Goal: Find contact information: Find contact information

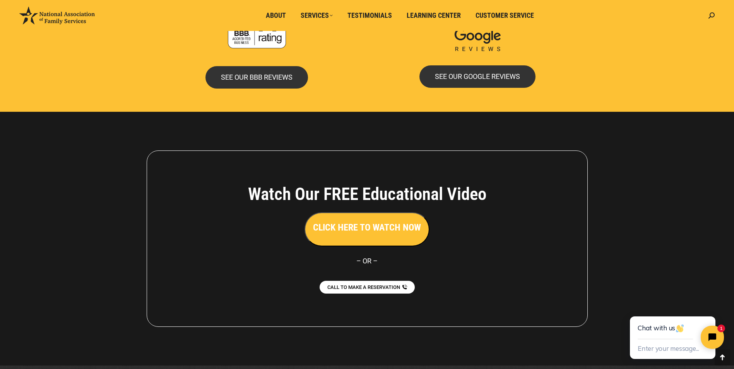
scroll to position [1662, 0]
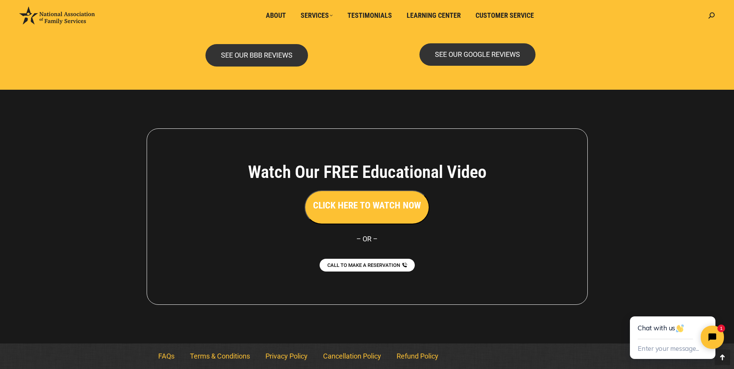
click at [667, 279] on div at bounding box center [367, 217] width 734 height 254
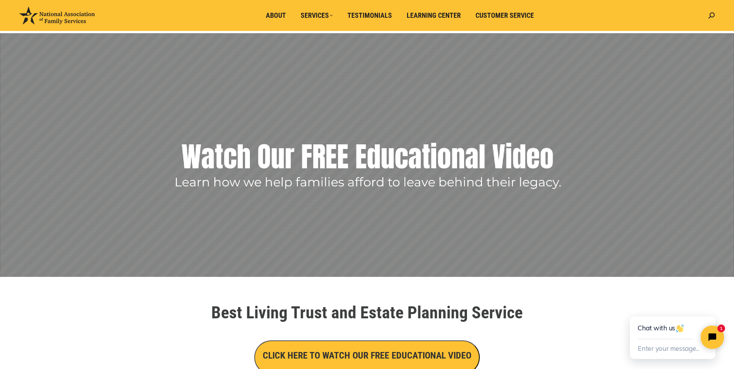
scroll to position [0, 0]
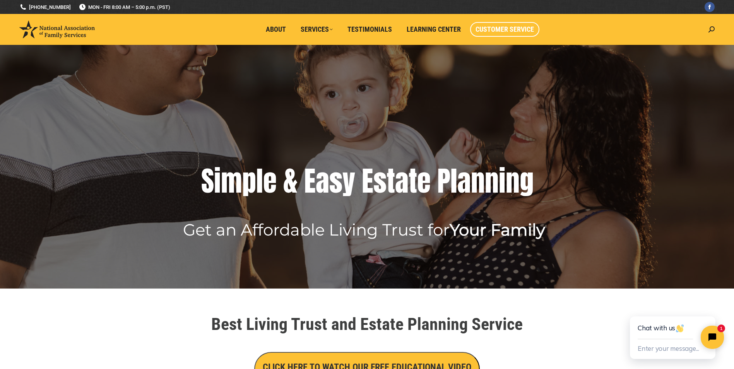
click at [483, 28] on span "Customer Service" at bounding box center [504, 29] width 58 height 9
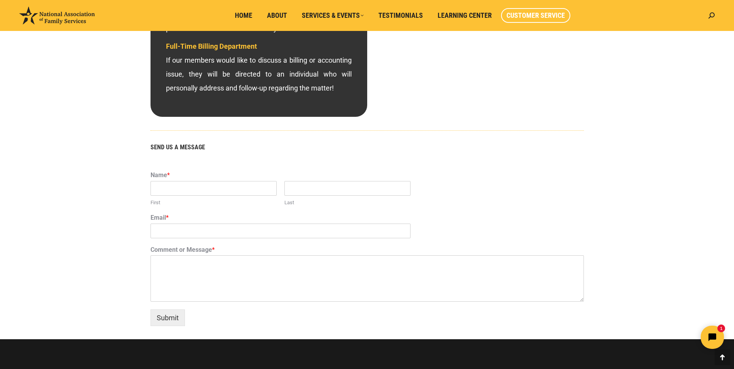
scroll to position [367, 0]
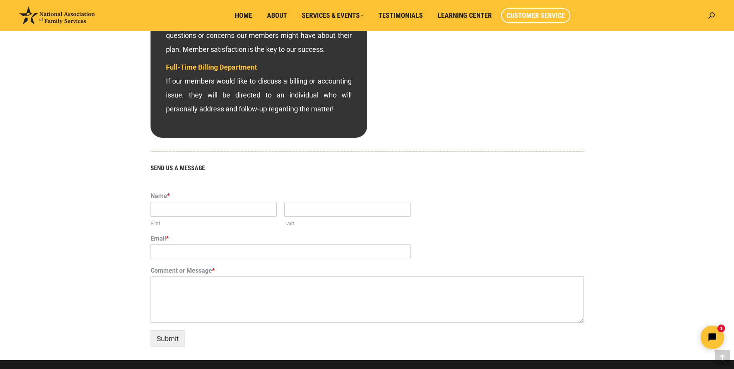
drag, startPoint x: 65, startPoint y: 177, endPoint x: 614, endPoint y: 186, distance: 548.4
click at [614, 186] on div "[PHONE_NUMBER] – CALL NOW FREQUENTLY ASKED QUESTIONS DEPARTMENT HOURS [DATE]-[D…" at bounding box center [367, 49] width 503 height 621
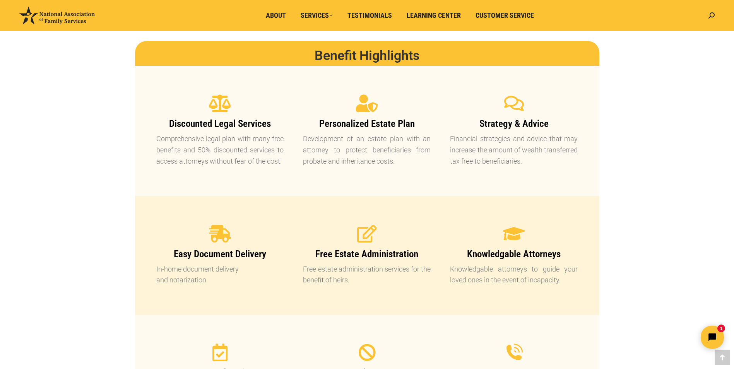
scroll to position [541, 0]
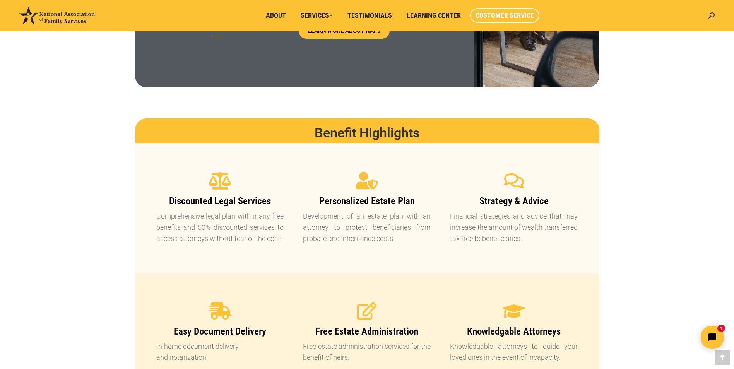
click at [517, 15] on span "Customer Service" at bounding box center [504, 15] width 58 height 9
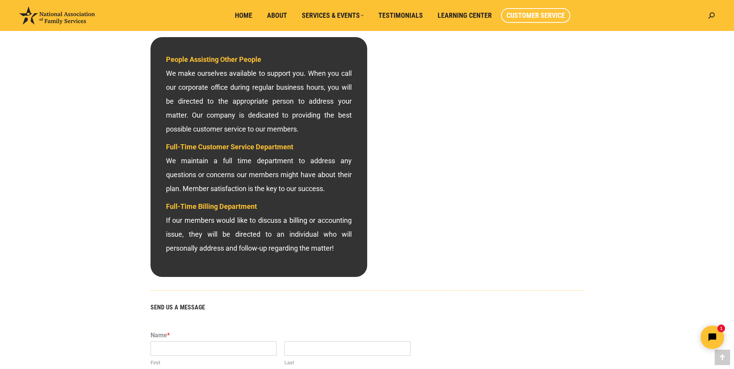
scroll to position [232, 0]
